Goal: Find specific page/section: Find specific page/section

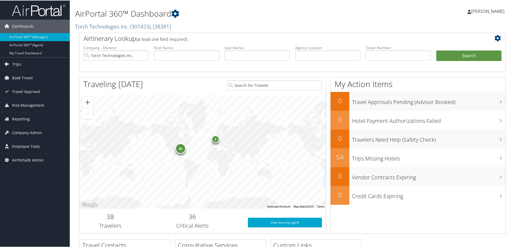
click at [137, 26] on span "( 301423 )" at bounding box center [140, 25] width 20 height 7
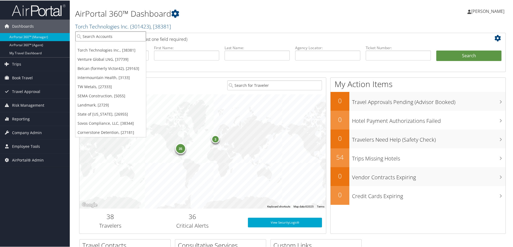
click at [96, 34] on input "search" at bounding box center [110, 36] width 71 height 10
type input "state of co"
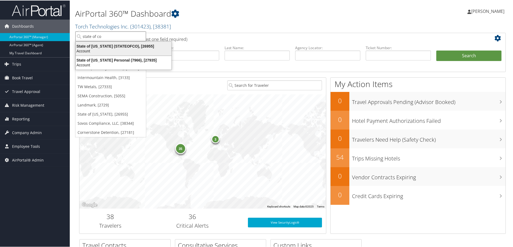
click at [110, 47] on div "State of [US_STATE] (STATEOFCO), [26955]" at bounding box center [124, 45] width 102 height 5
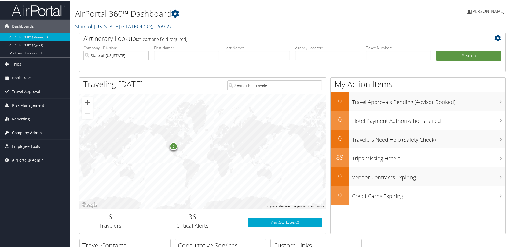
click at [21, 133] on span "Company Admin" at bounding box center [27, 131] width 30 height 13
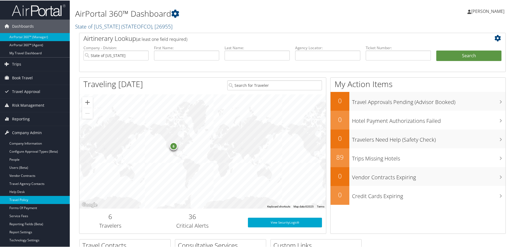
click at [22, 199] on link "Travel Policy" at bounding box center [35, 199] width 70 height 8
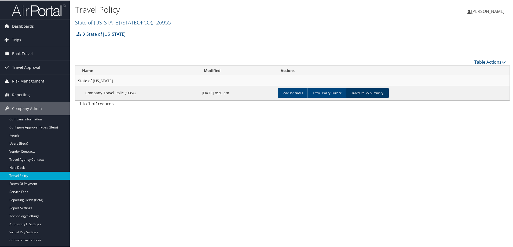
click at [356, 92] on link "Travel Policy Summary" at bounding box center [367, 93] width 43 height 10
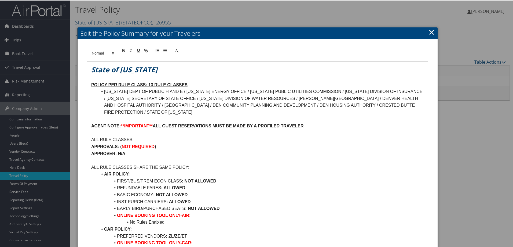
click at [444, 34] on div at bounding box center [258, 123] width 516 height 247
click at [429, 30] on link "×" at bounding box center [432, 31] width 6 height 11
